Goal: Navigation & Orientation: Find specific page/section

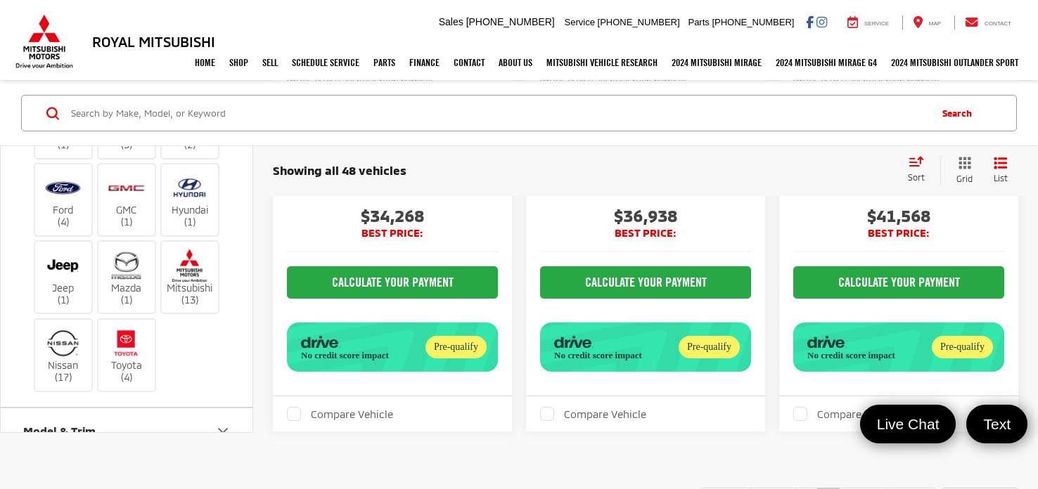
scroll to position [5129, 0]
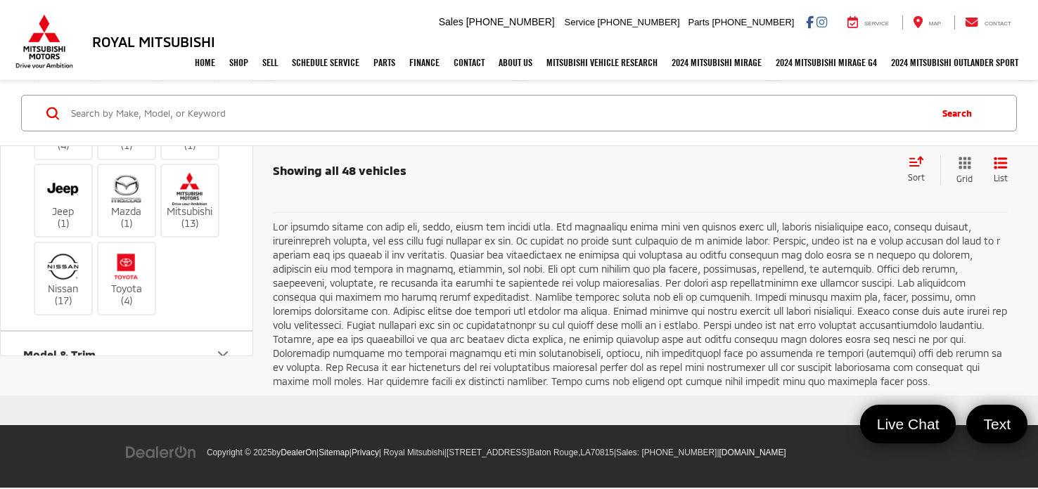
click at [795, 191] on link "1" at bounding box center [806, 178] width 22 height 25
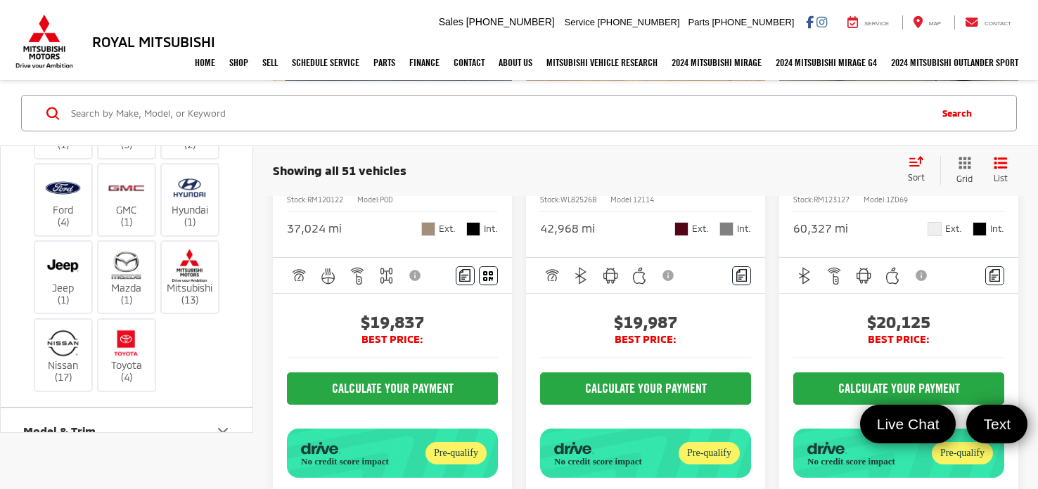
scroll to position [3494, 0]
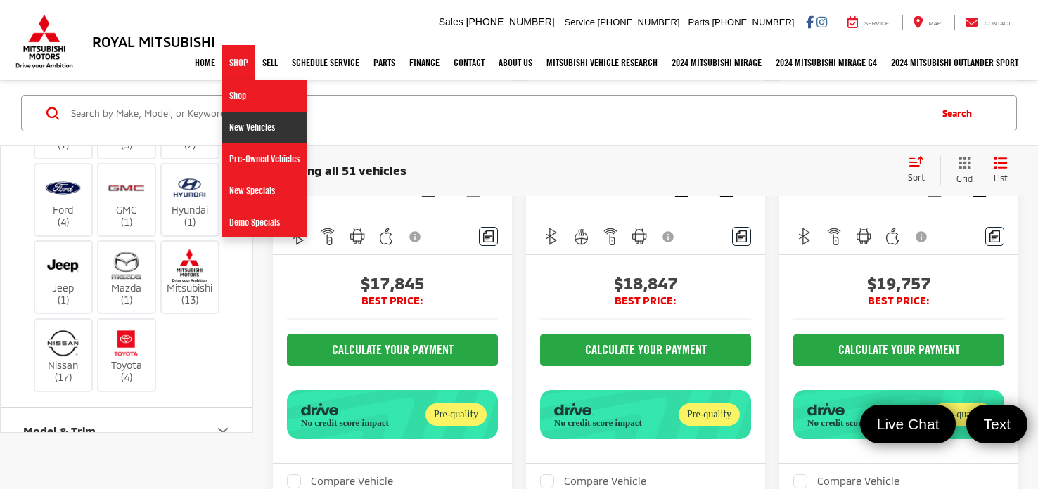
click at [247, 131] on link "New Vehicles" at bounding box center [264, 128] width 84 height 32
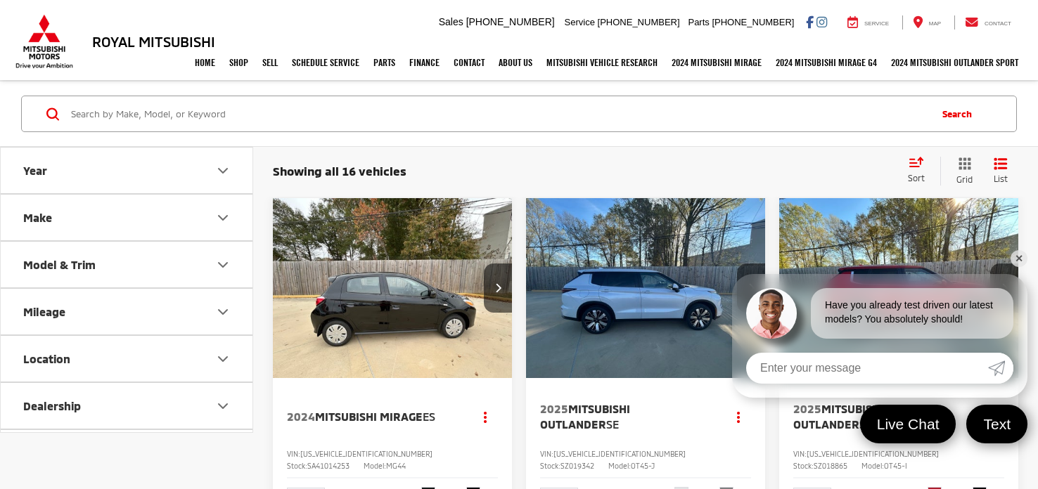
click at [1023, 259] on link "✕" at bounding box center [1018, 258] width 17 height 17
